Goal: Task Accomplishment & Management: Use online tool/utility

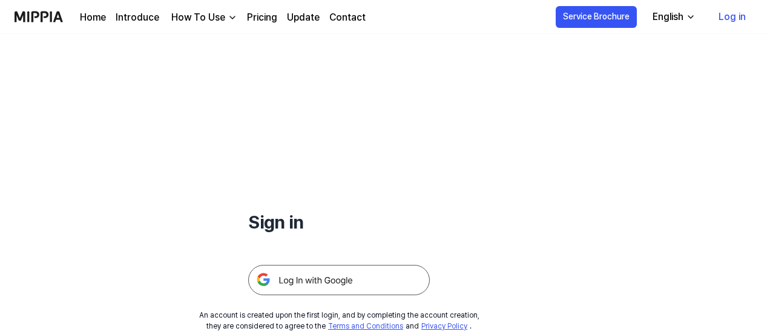
click at [308, 281] on img at bounding box center [339, 280] width 182 height 30
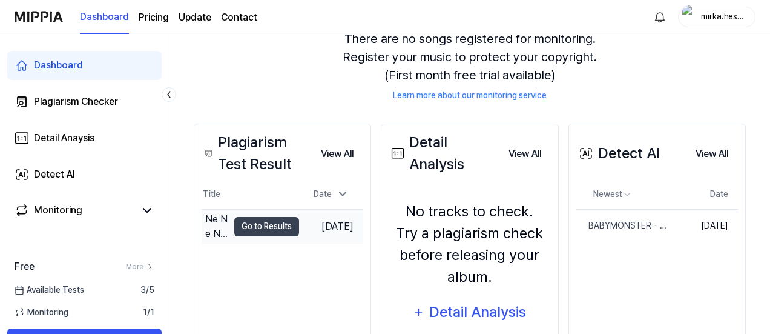
scroll to position [126, 0]
click at [264, 225] on button "Go to Results" at bounding box center [266, 225] width 65 height 19
